Goal: Understand process/instructions

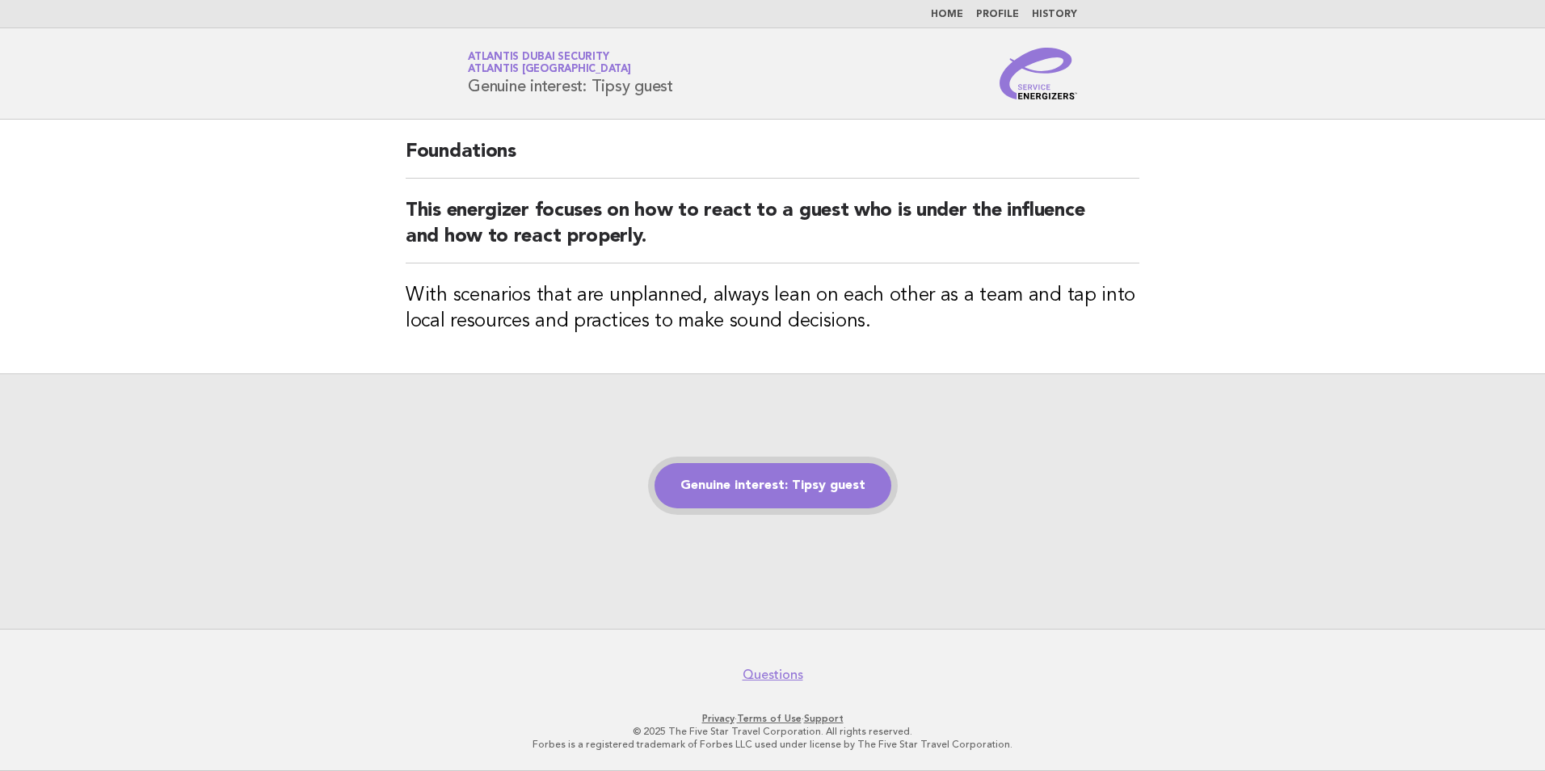
click at [805, 482] on link "Genuine interest: Tipsy guest" at bounding box center [773, 485] width 237 height 45
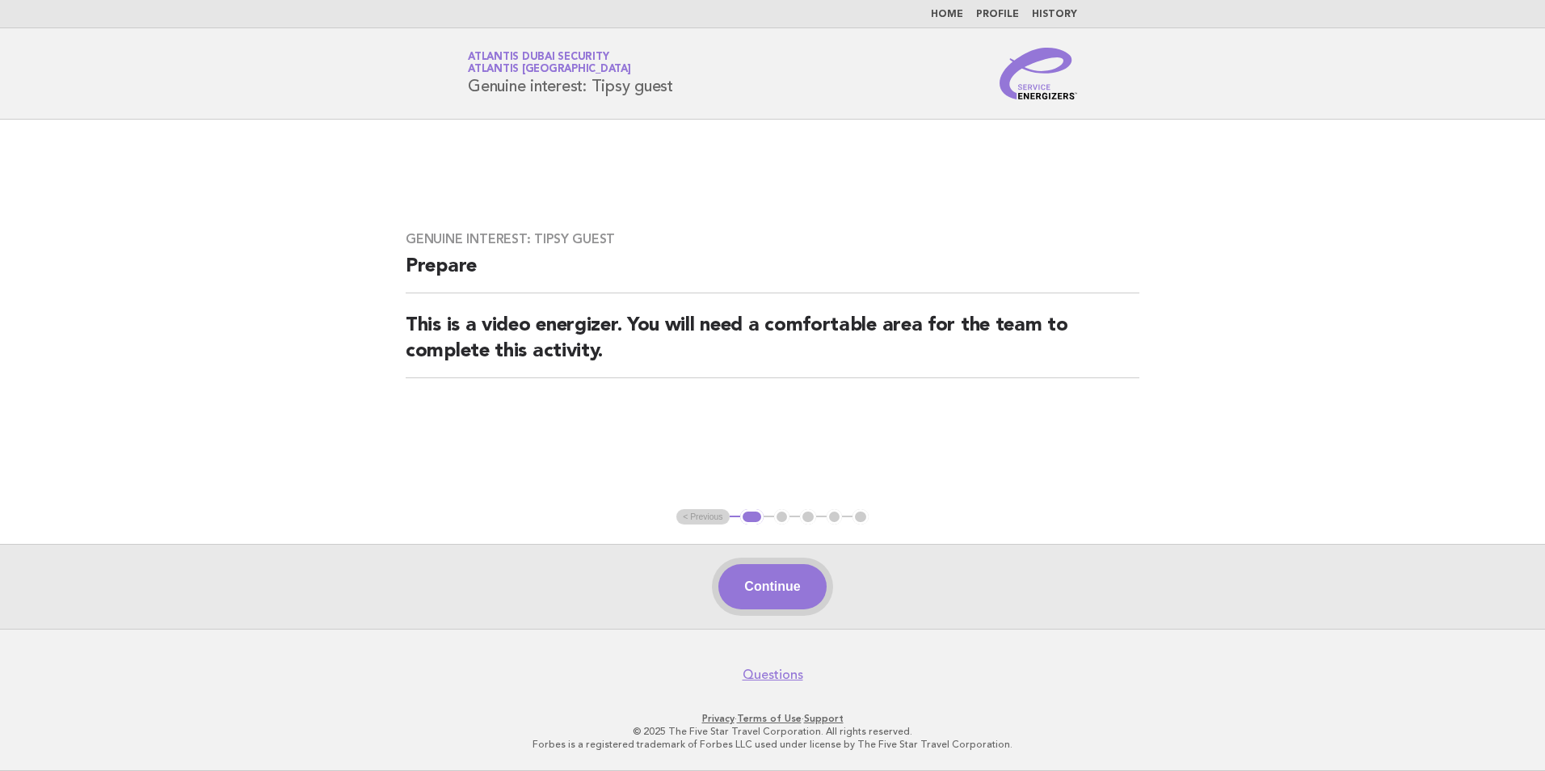
click at [772, 579] on button "Continue" at bounding box center [771, 586] width 107 height 45
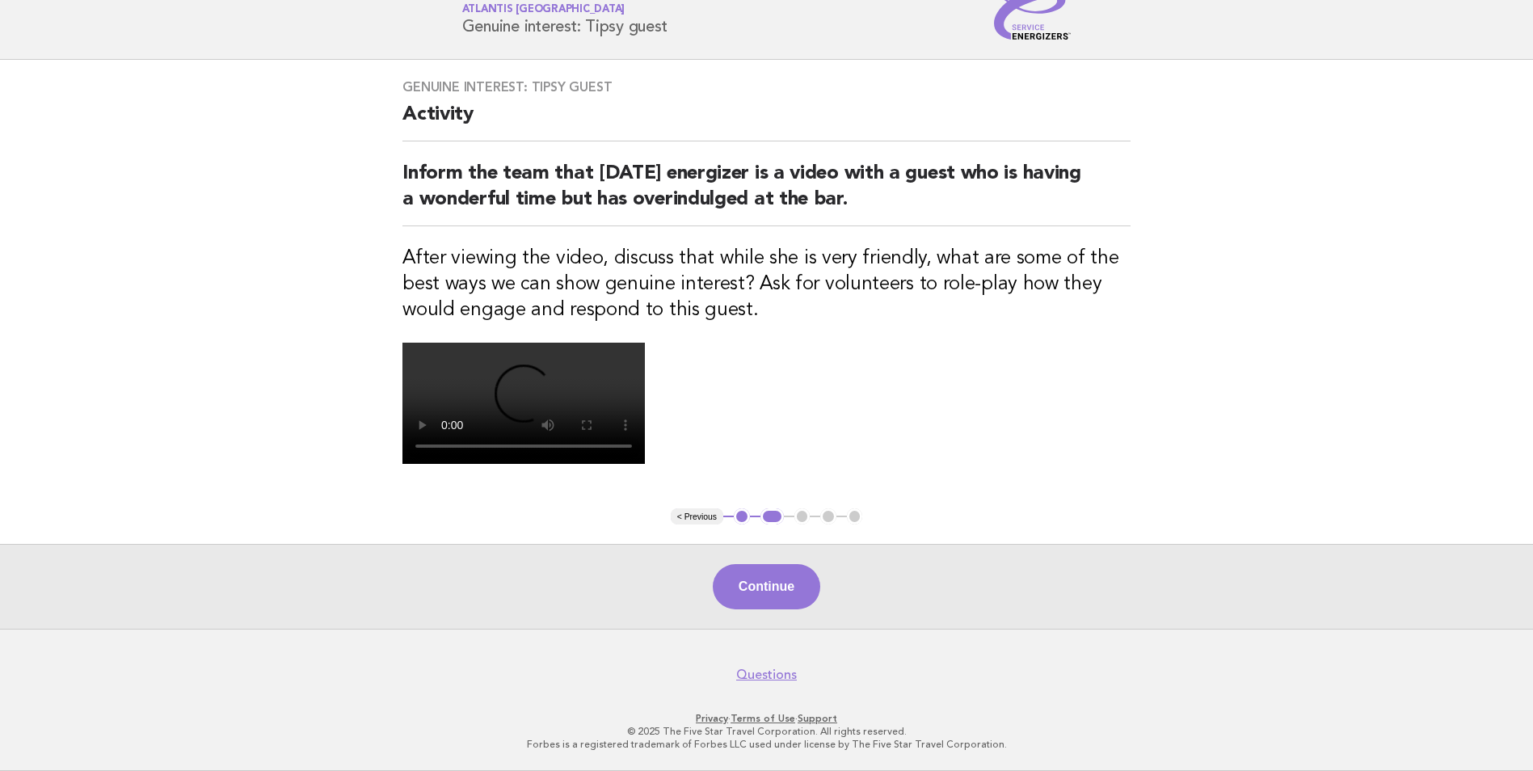
scroll to position [350, 0]
click at [765, 592] on button "Continue" at bounding box center [766, 586] width 107 height 45
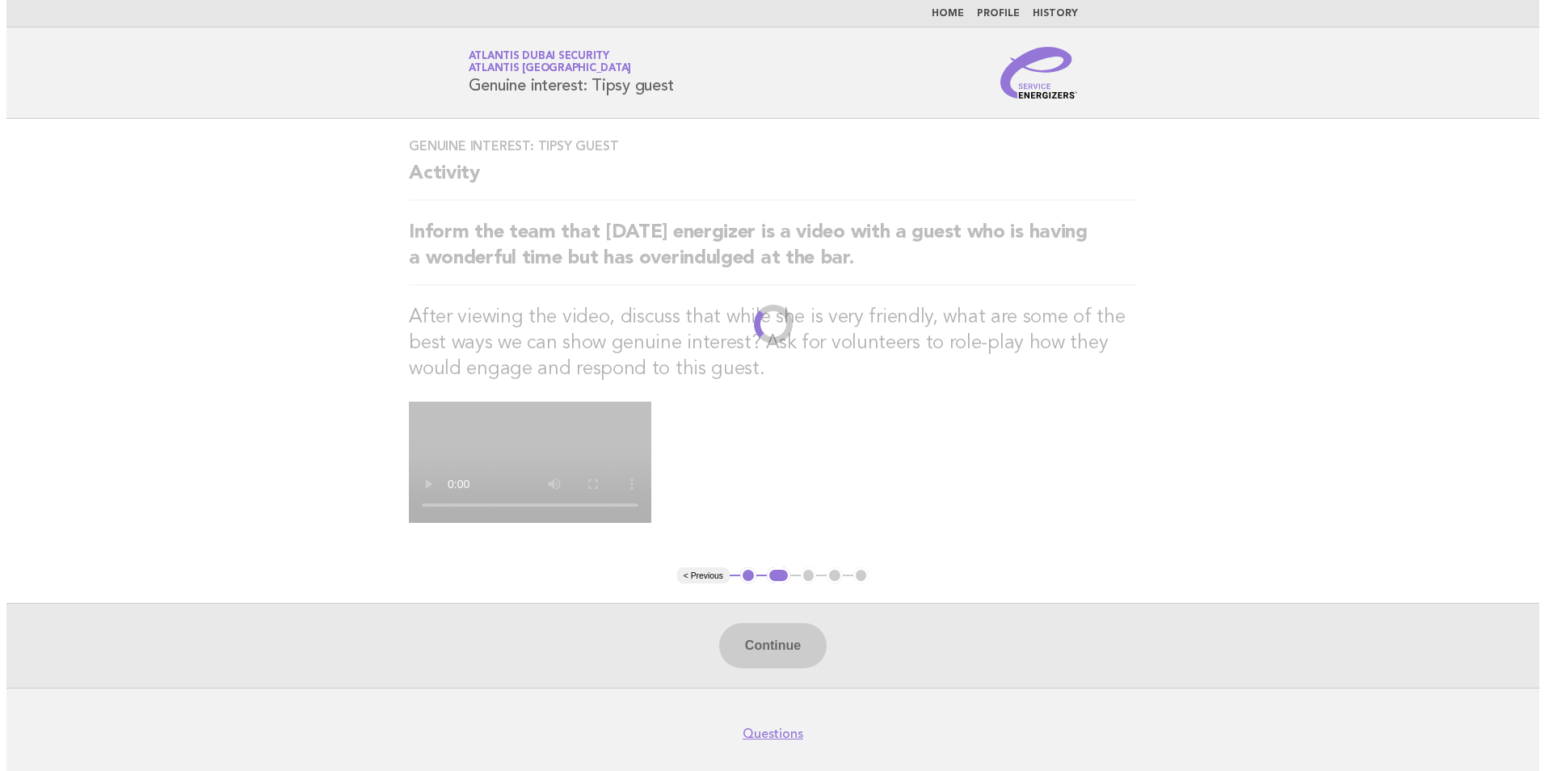
scroll to position [0, 0]
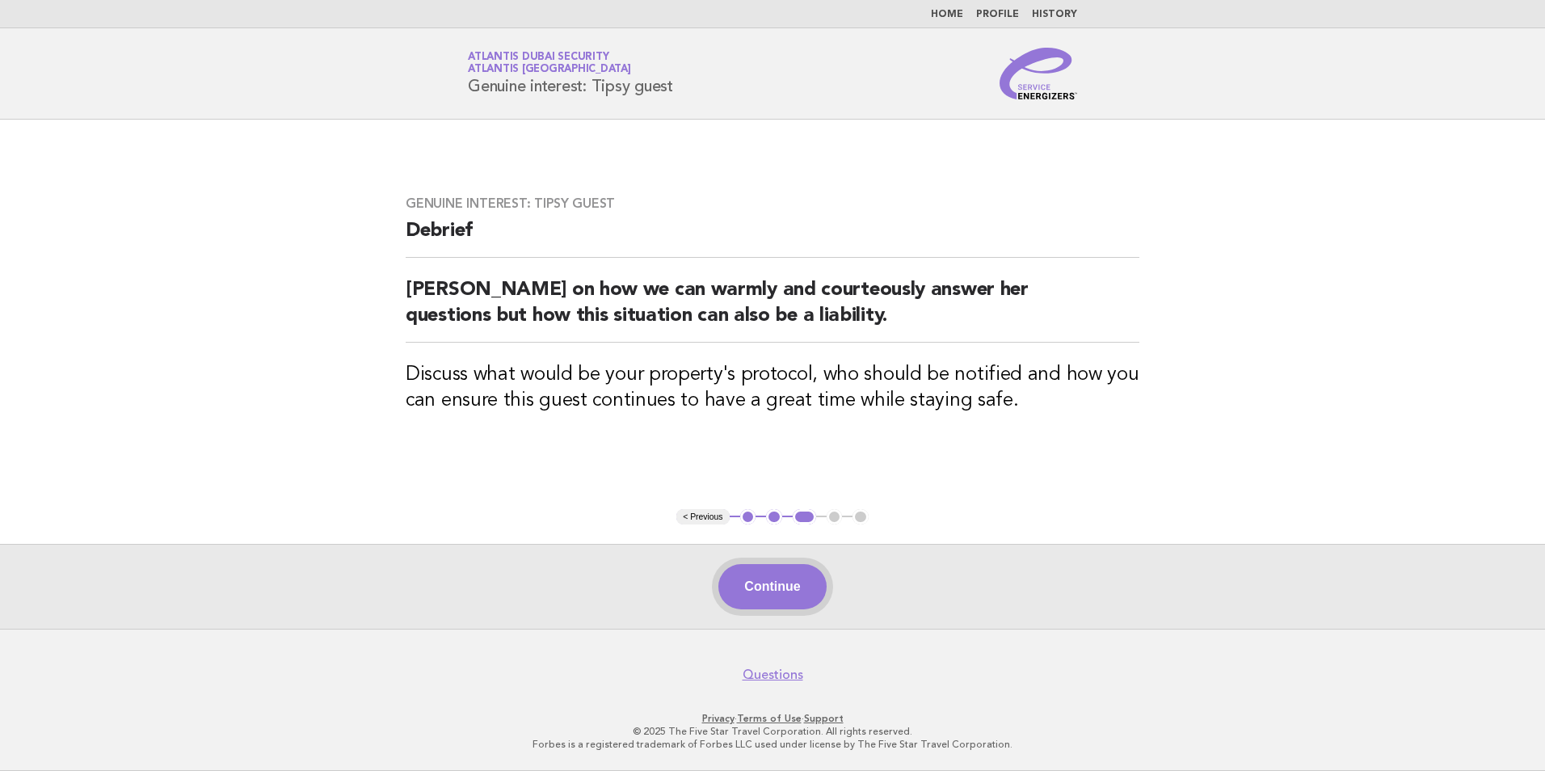
click at [766, 585] on button "Continue" at bounding box center [771, 586] width 107 height 45
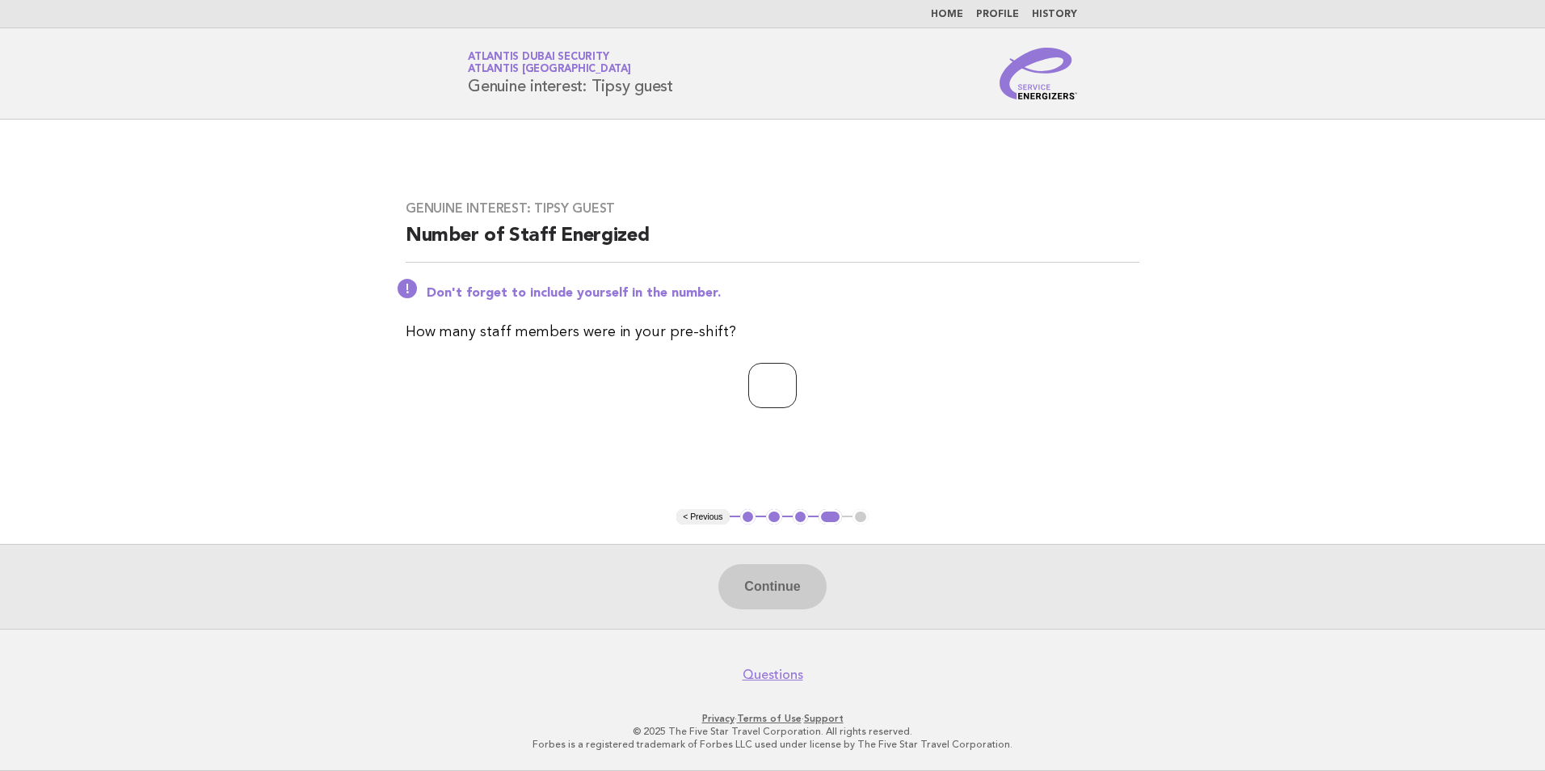
click at [762, 384] on input "number" at bounding box center [772, 385] width 48 height 45
type input "*"
click at [785, 580] on button "Continue" at bounding box center [771, 586] width 107 height 45
